Goal: Check status: Check status

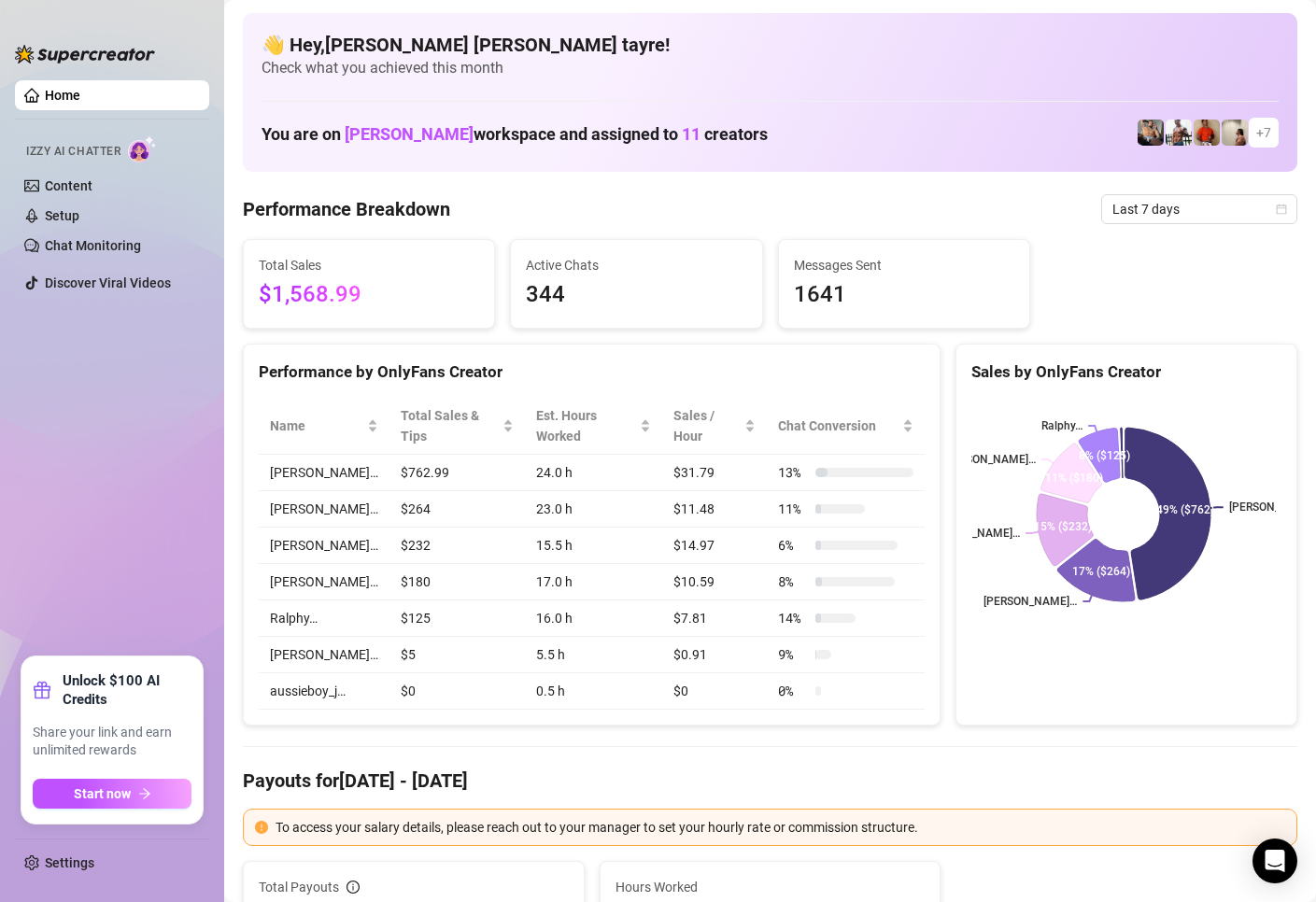
click at [43, 344] on ul "Home Izzy AI Chatter Content Setup Chat Monitoring Discover Viral Videos" at bounding box center [112, 360] width 194 height 576
click at [74, 424] on ul "Home Izzy AI Chatter Content Setup Chat Monitoring Discover Viral Videos" at bounding box center [112, 360] width 194 height 576
click at [109, 400] on ul "Home Izzy AI Chatter Content Setup Chat Monitoring Discover Viral Videos" at bounding box center [112, 360] width 194 height 576
click at [1188, 208] on span "Last 7 days" at bounding box center [1199, 209] width 173 height 28
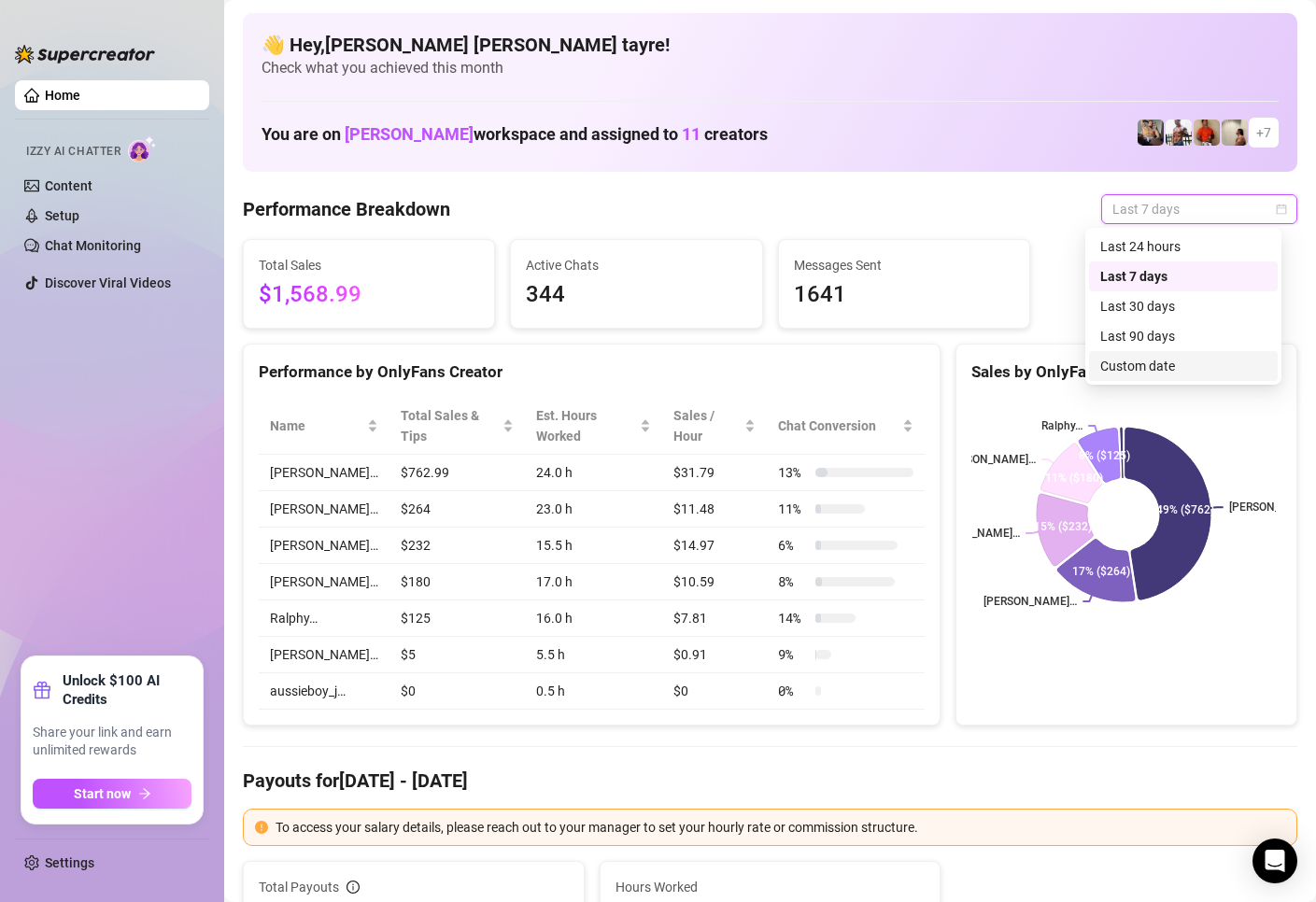
click at [1149, 363] on div "Custom date" at bounding box center [1184, 366] width 166 height 21
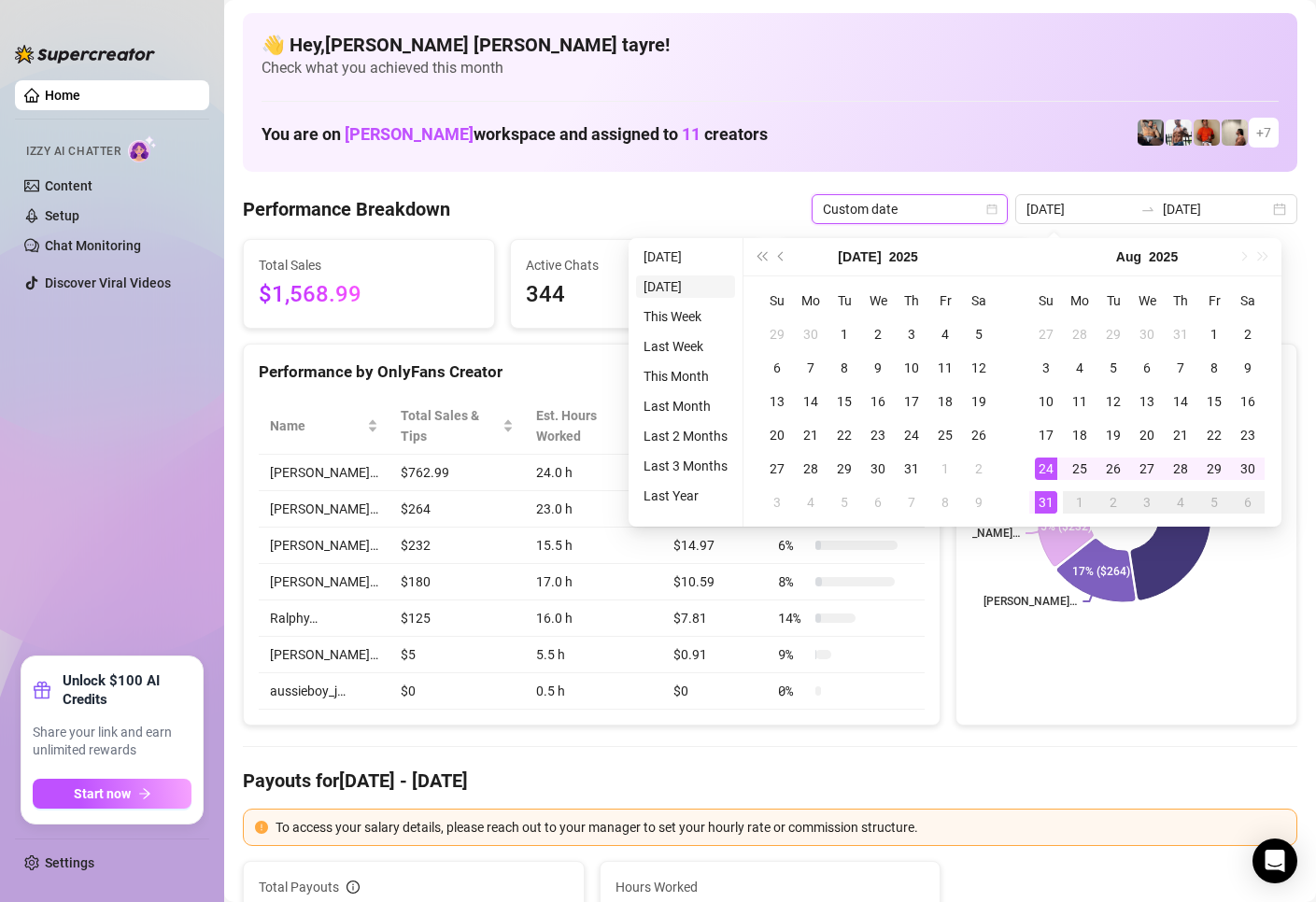
type input "[DATE]"
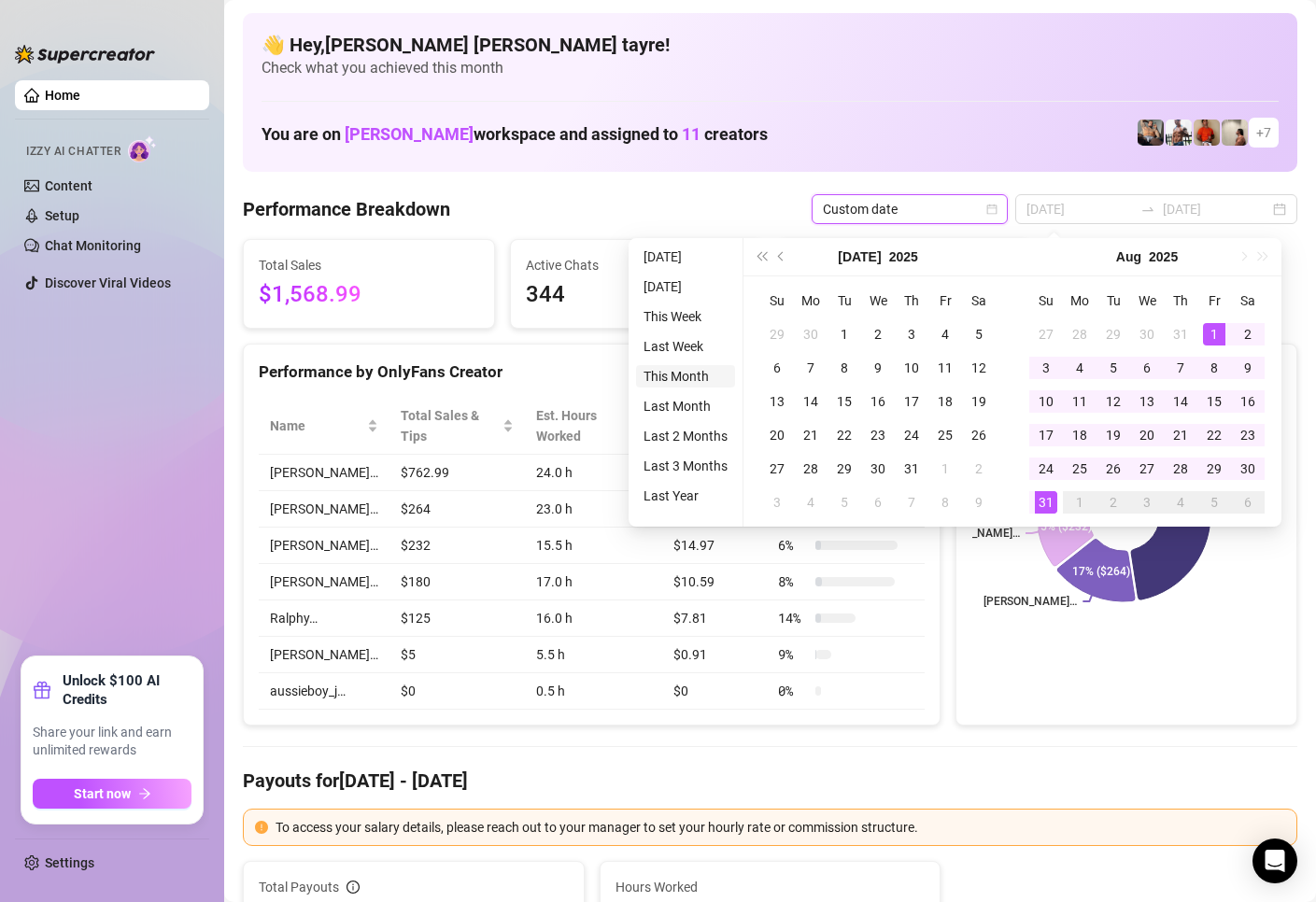
click at [702, 375] on li "This Month" at bounding box center [685, 376] width 99 height 23
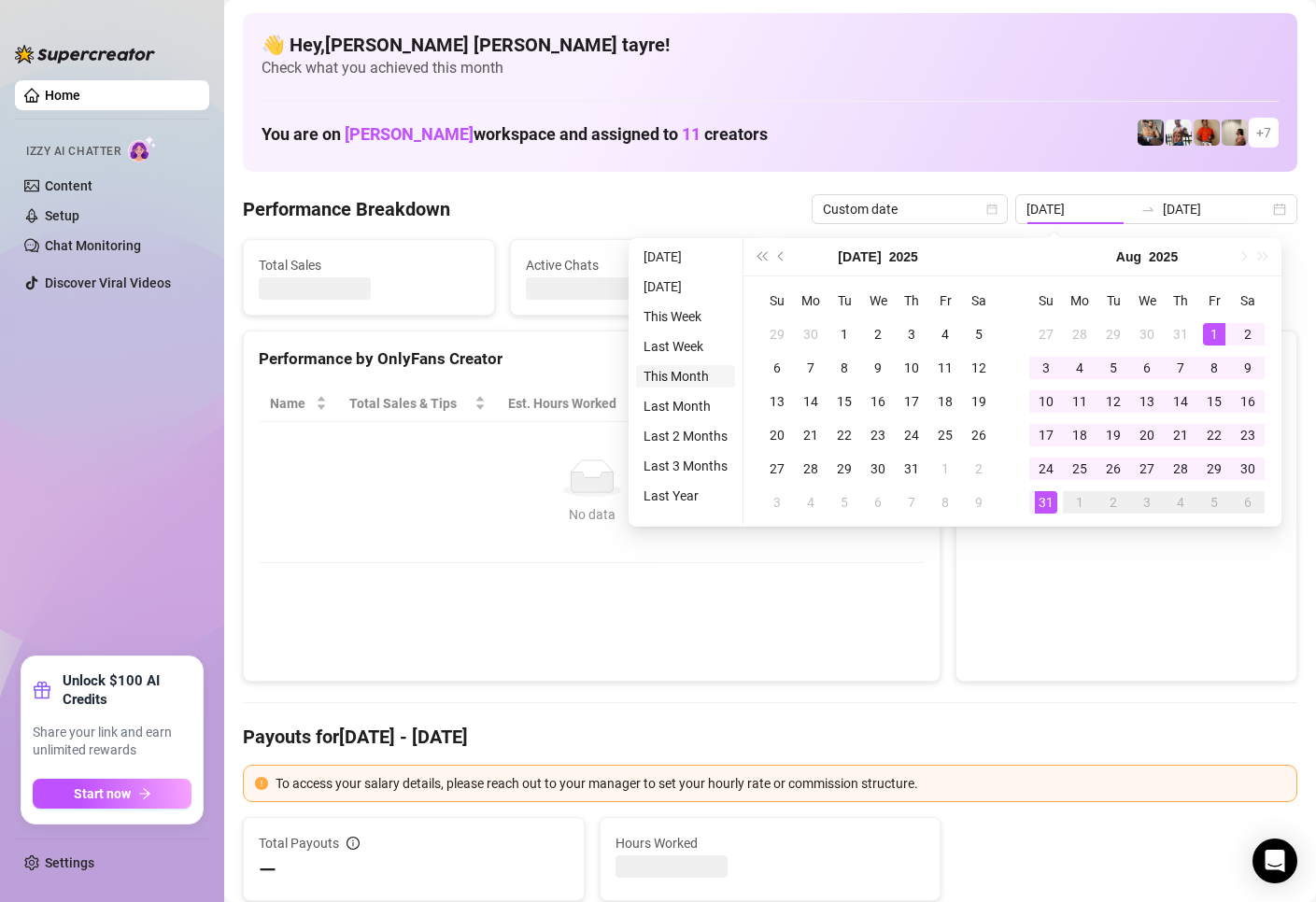
type input "[DATE]"
